Goal: Navigation & Orientation: Go to known website

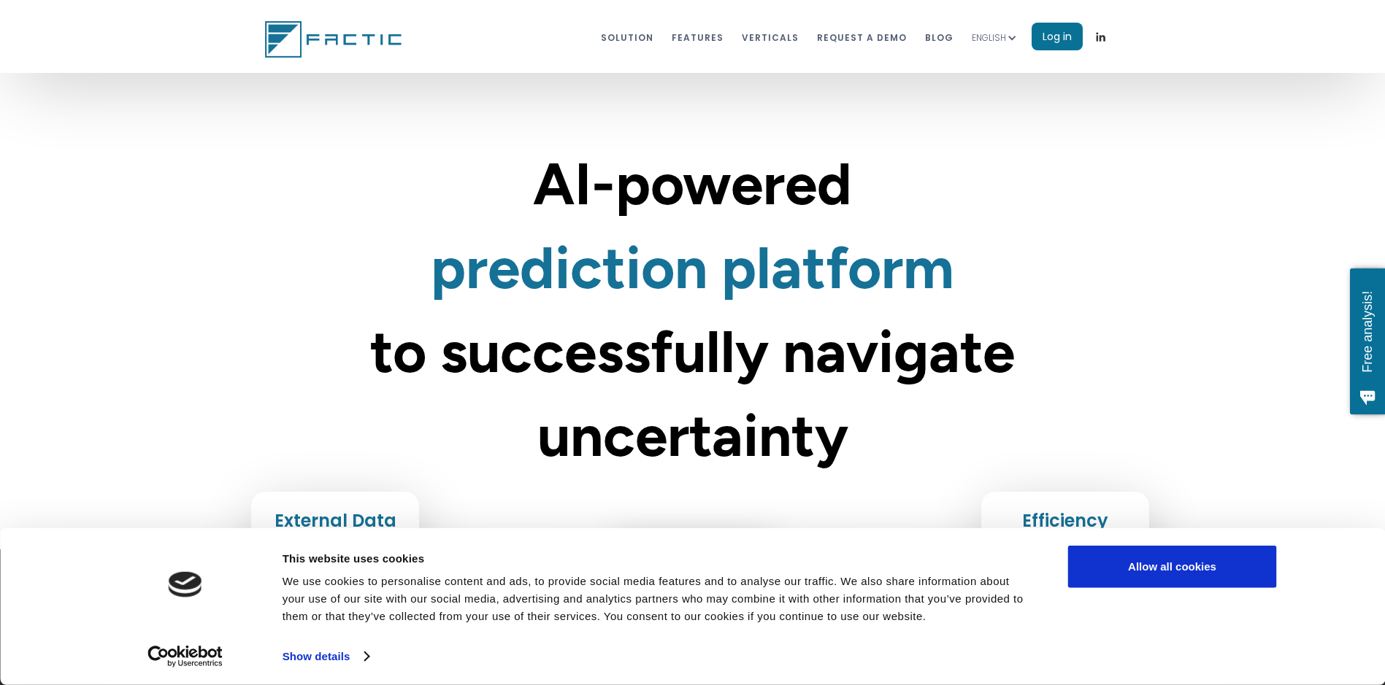
click at [997, 38] on div "ENGLISH" at bounding box center [989, 38] width 34 height 15
click at [993, 77] on link "SPANISH" at bounding box center [1005, 74] width 66 height 29
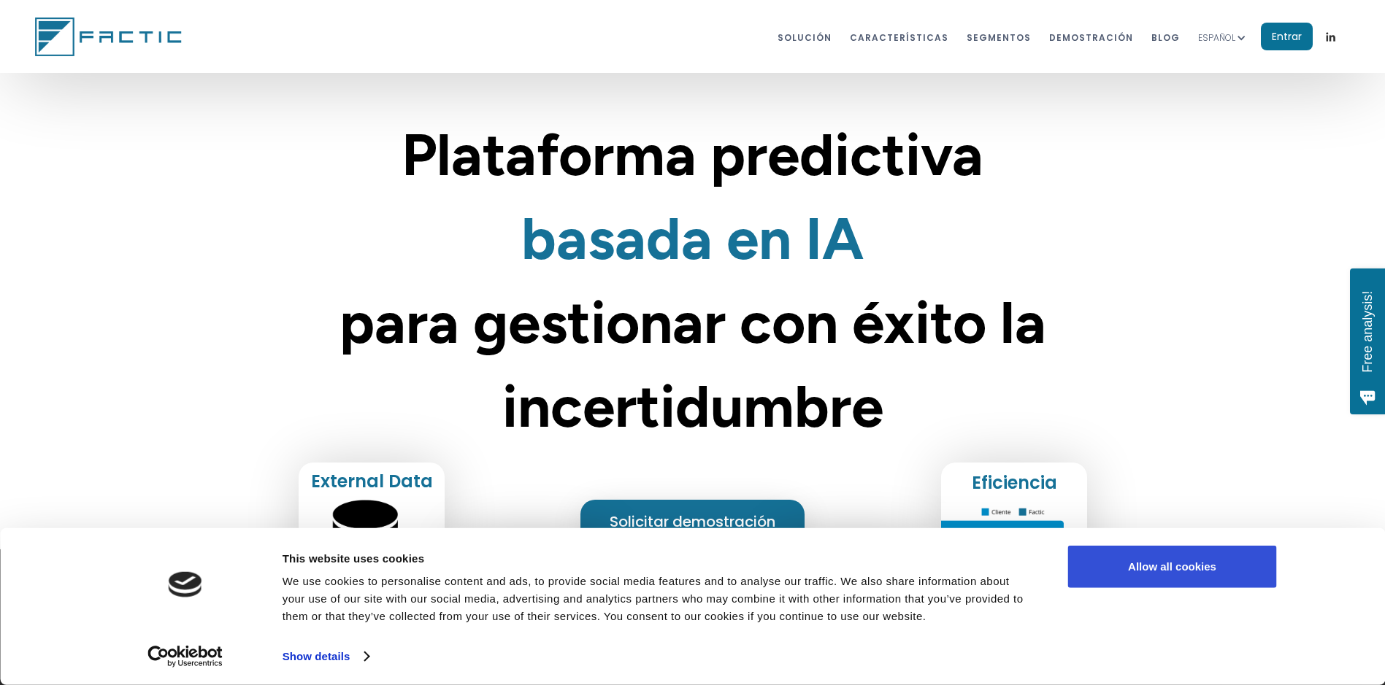
click at [1145, 568] on button "Allow all cookies" at bounding box center [1172, 567] width 209 height 42
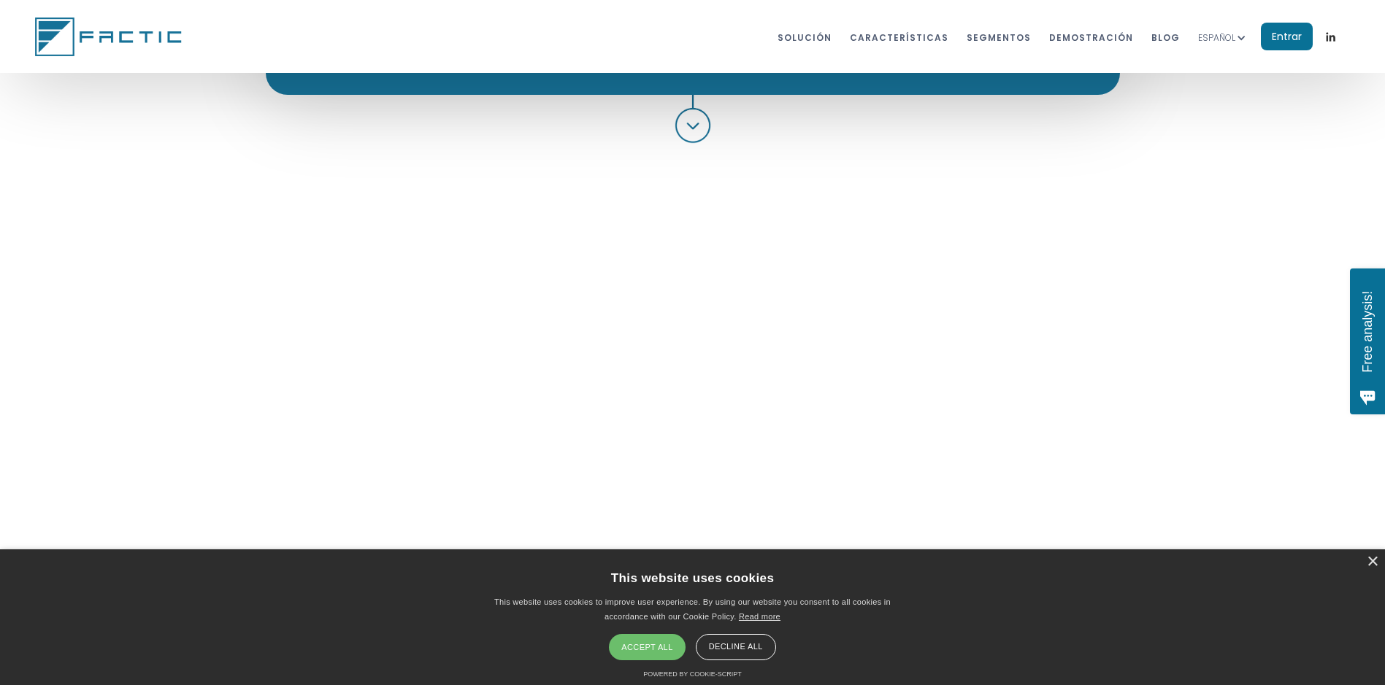
scroll to position [1314, 0]
